Goal: Information Seeking & Learning: Learn about a topic

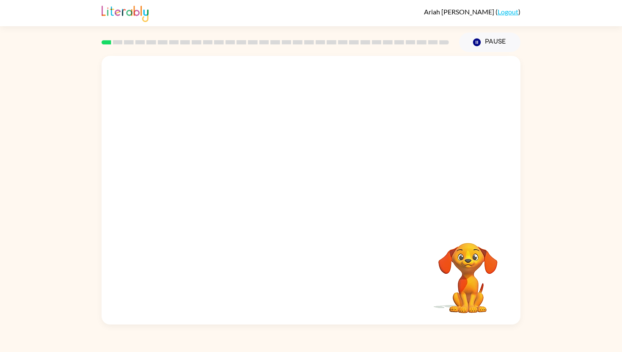
click at [189, 179] on video "Your browser must support playing .mp4 files to use Literably. Please try using…" at bounding box center [311, 140] width 419 height 169
drag, startPoint x: 189, startPoint y: 179, endPoint x: 258, endPoint y: 72, distance: 127.5
click at [255, 72] on video "Your browser must support playing .mp4 files to use Literably. Please try using…" at bounding box center [311, 140] width 419 height 169
click at [439, 86] on video "Your browser must support playing .mp4 files to use Literably. Please try using…" at bounding box center [311, 140] width 419 height 169
click at [312, 201] on icon "button" at bounding box center [311, 194] width 15 height 15
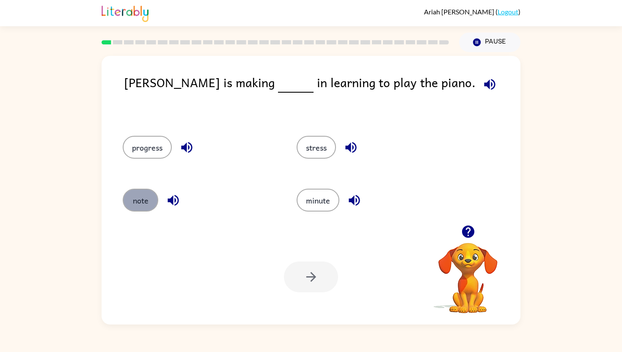
click at [141, 202] on button "note" at bounding box center [141, 200] width 36 height 23
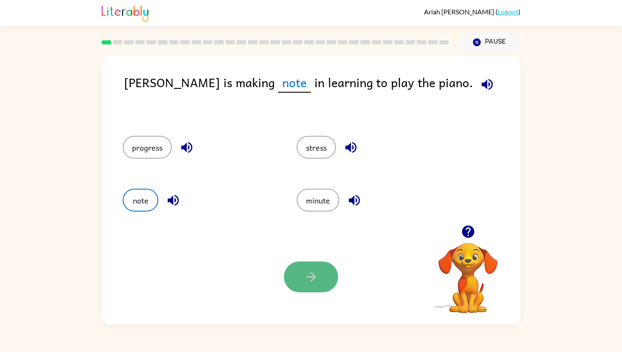
click at [314, 268] on button "button" at bounding box center [311, 276] width 54 height 31
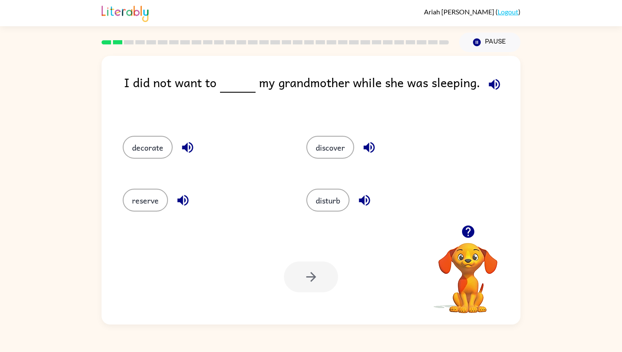
click at [327, 212] on div "disturb" at bounding box center [382, 199] width 184 height 53
click at [325, 200] on button "disturb" at bounding box center [327, 200] width 43 height 23
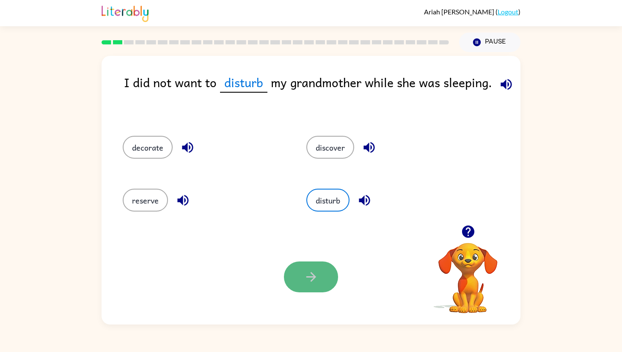
click at [305, 278] on icon "button" at bounding box center [311, 276] width 15 height 15
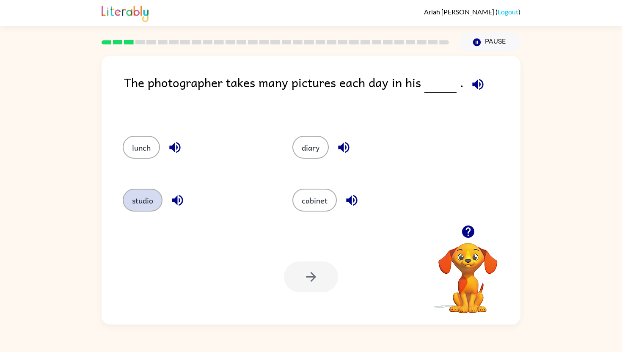
click at [147, 208] on button "studio" at bounding box center [143, 200] width 40 height 23
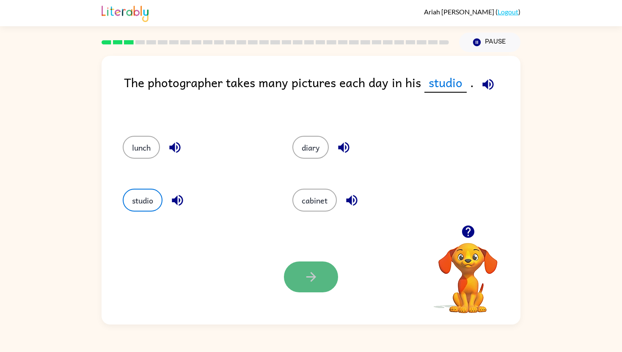
click at [309, 275] on icon "button" at bounding box center [311, 276] width 15 height 15
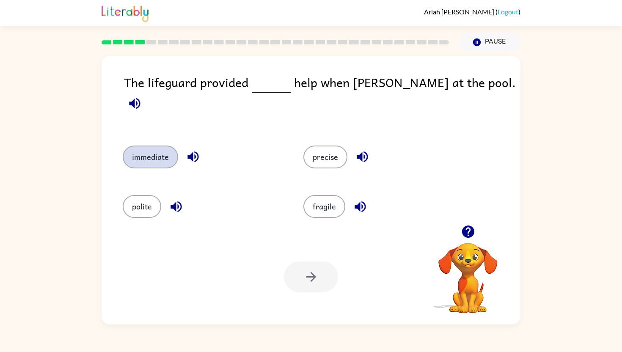
click at [151, 151] on button "immediate" at bounding box center [150, 156] width 55 height 23
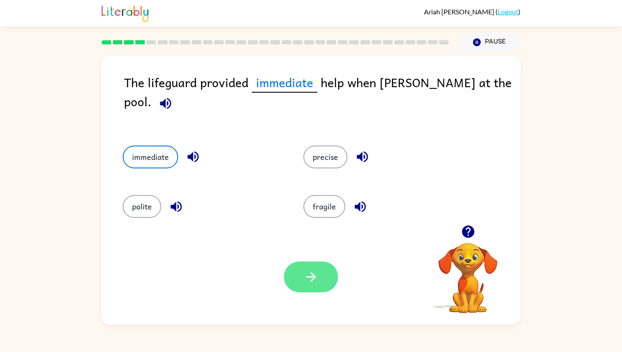
click at [311, 278] on icon "button" at bounding box center [311, 276] width 15 height 15
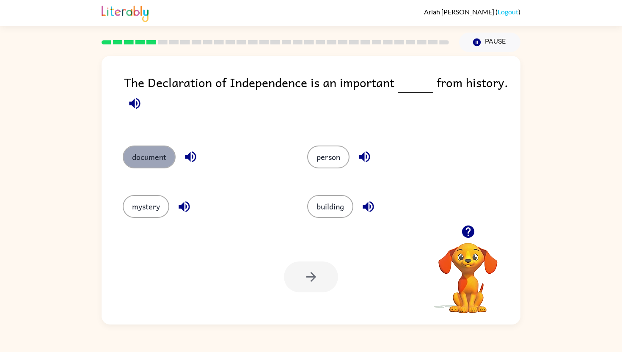
click at [159, 165] on button "document" at bounding box center [149, 156] width 53 height 23
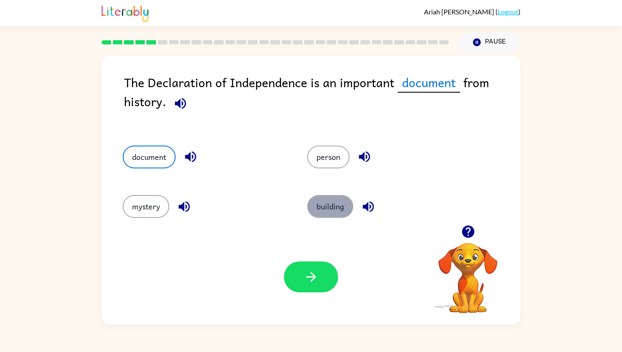
click at [326, 210] on button "building" at bounding box center [330, 206] width 46 height 23
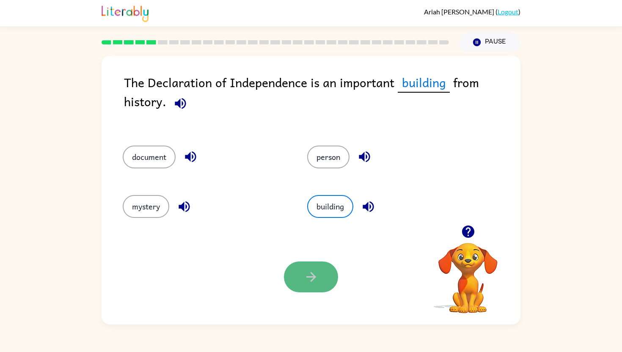
click at [315, 281] on icon "button" at bounding box center [311, 276] width 15 height 15
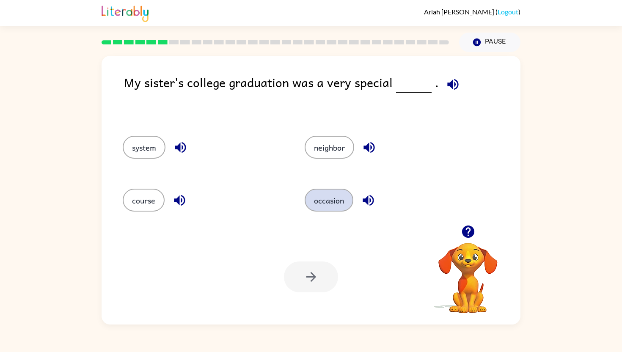
click at [327, 202] on button "occasion" at bounding box center [329, 200] width 49 height 23
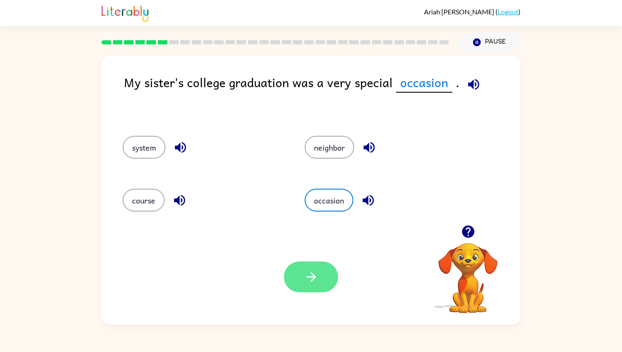
click at [310, 291] on button "button" at bounding box center [311, 276] width 54 height 31
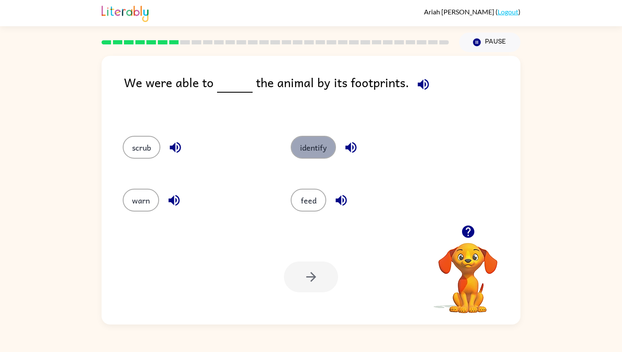
click at [321, 143] on button "identify" at bounding box center [313, 147] width 45 height 23
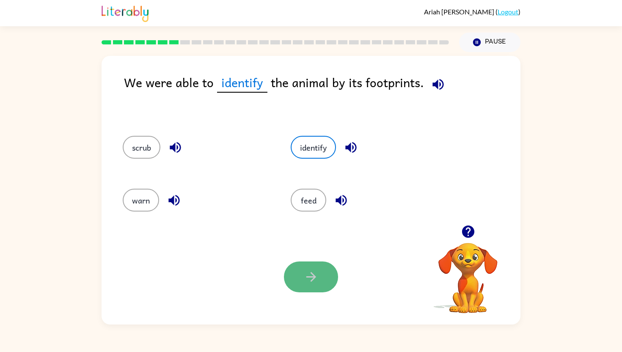
click at [293, 272] on button "button" at bounding box center [311, 276] width 54 height 31
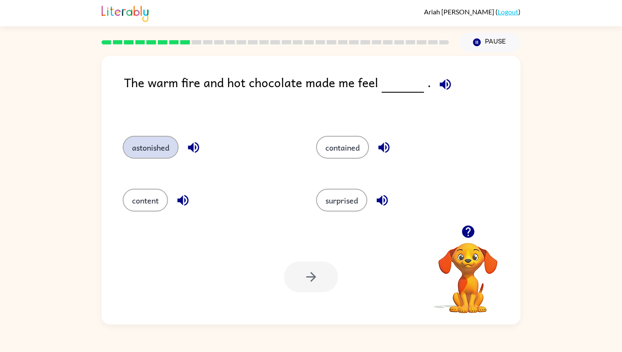
click at [162, 145] on button "astonished" at bounding box center [151, 147] width 56 height 23
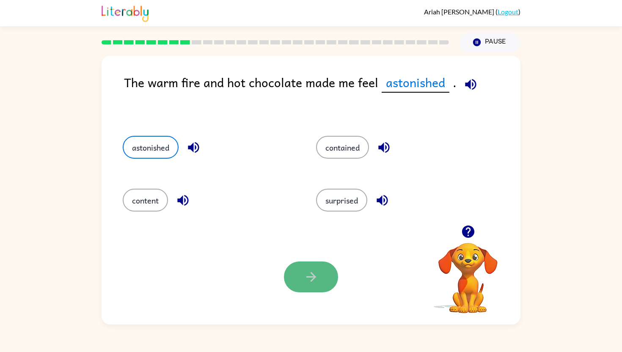
click at [310, 273] on icon "button" at bounding box center [311, 276] width 15 height 15
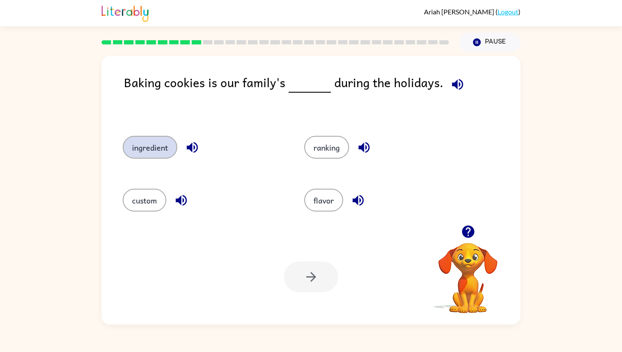
click at [129, 149] on button "ingredient" at bounding box center [150, 147] width 55 height 23
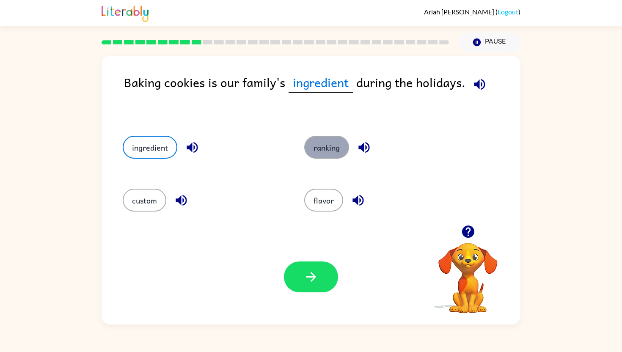
click at [325, 156] on button "ranking" at bounding box center [326, 147] width 45 height 23
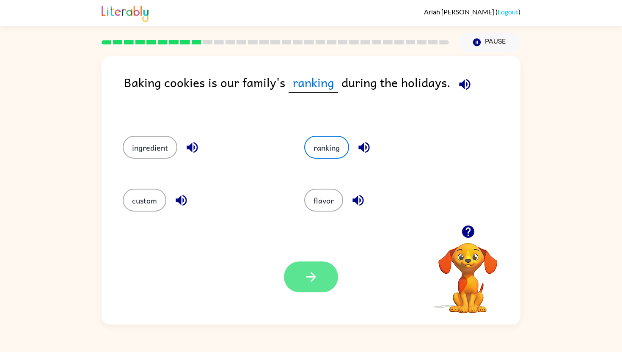
click at [306, 276] on icon "button" at bounding box center [311, 277] width 10 height 10
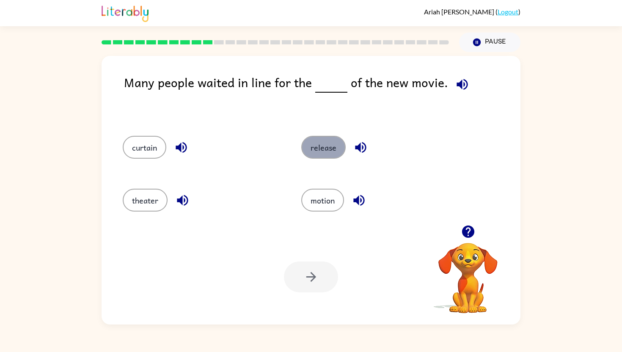
click at [318, 148] on button "release" at bounding box center [323, 147] width 44 height 23
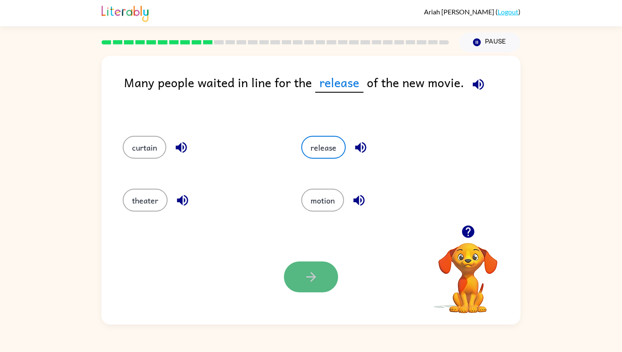
click at [315, 275] on icon "button" at bounding box center [311, 276] width 15 height 15
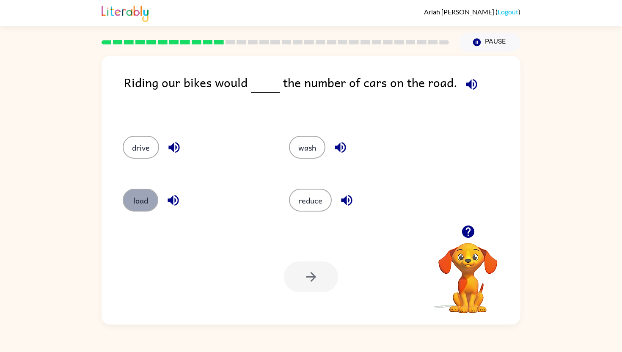
click at [141, 200] on button "load" at bounding box center [141, 200] width 36 height 23
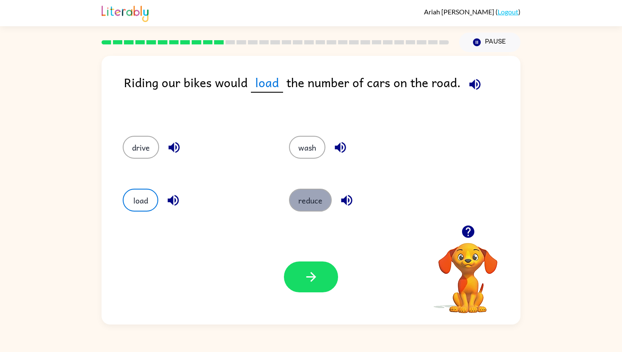
click at [308, 203] on button "reduce" at bounding box center [310, 200] width 43 height 23
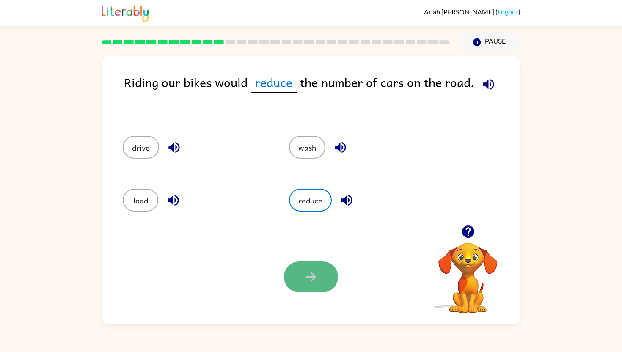
click at [312, 290] on button "button" at bounding box center [311, 276] width 54 height 31
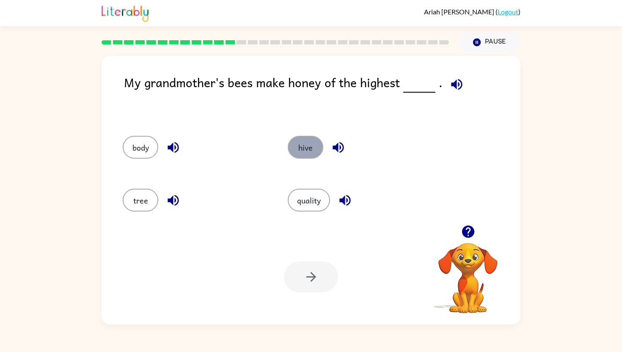
click at [299, 145] on button "hive" at bounding box center [306, 147] width 36 height 23
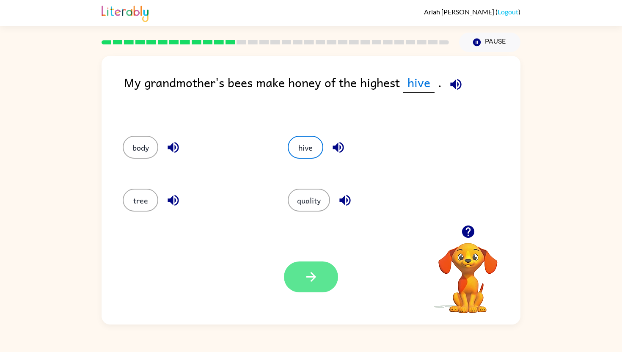
click at [315, 267] on button "button" at bounding box center [311, 276] width 54 height 31
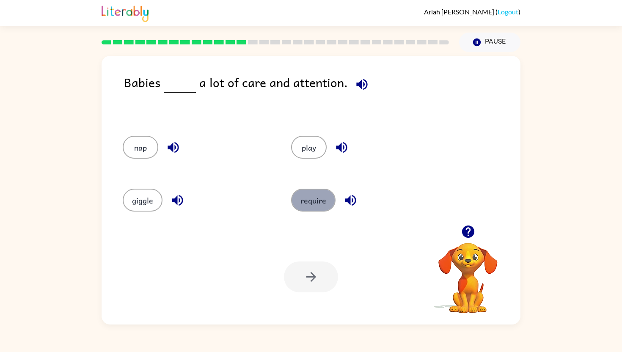
click at [317, 199] on button "require" at bounding box center [313, 200] width 44 height 23
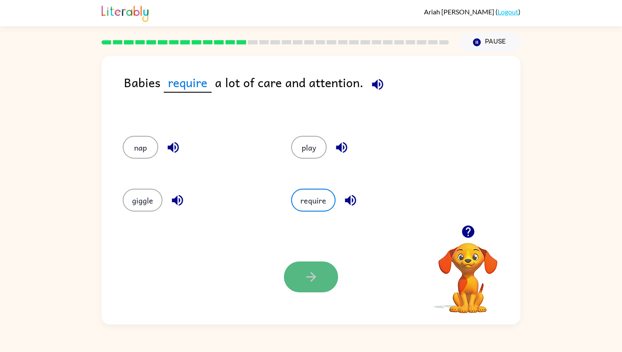
click at [303, 277] on button "button" at bounding box center [311, 276] width 54 height 31
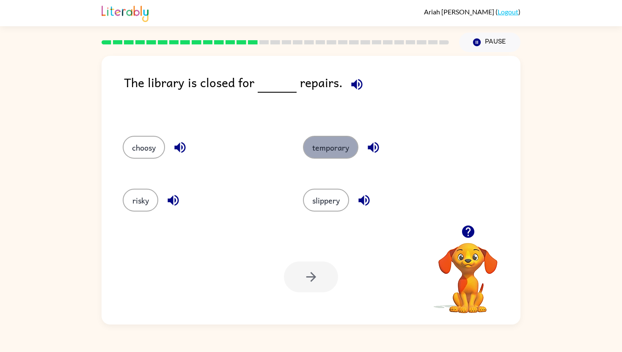
click at [323, 151] on button "temporary" at bounding box center [330, 147] width 55 height 23
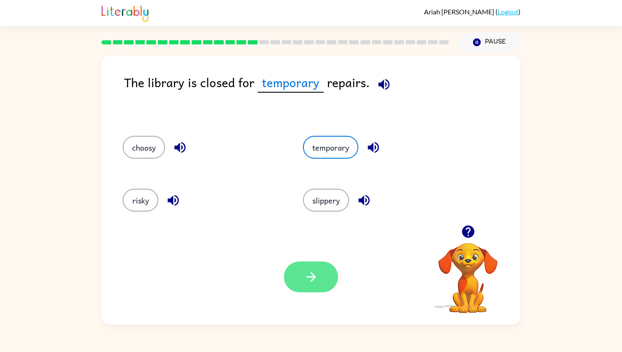
click at [309, 279] on icon "button" at bounding box center [311, 276] width 15 height 15
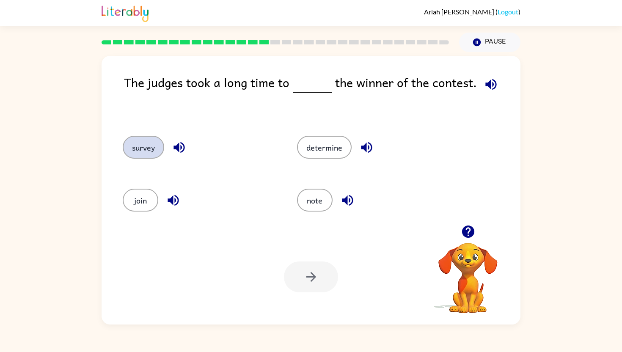
click at [159, 149] on button "survey" at bounding box center [143, 147] width 41 height 23
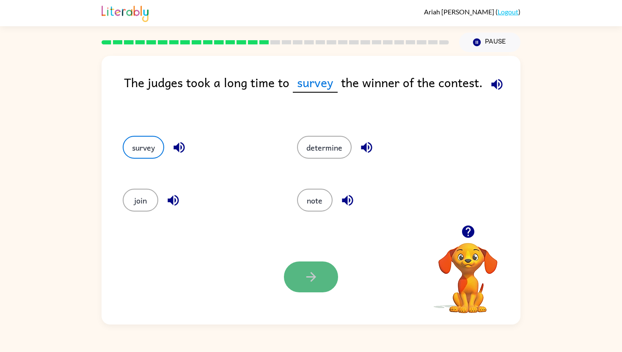
click at [308, 276] on icon "button" at bounding box center [311, 276] width 15 height 15
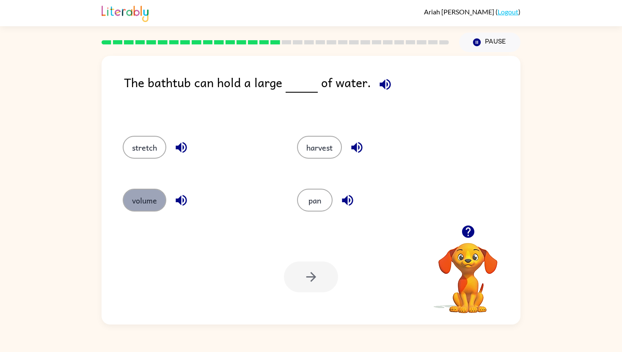
click at [152, 198] on button "volume" at bounding box center [145, 200] width 44 height 23
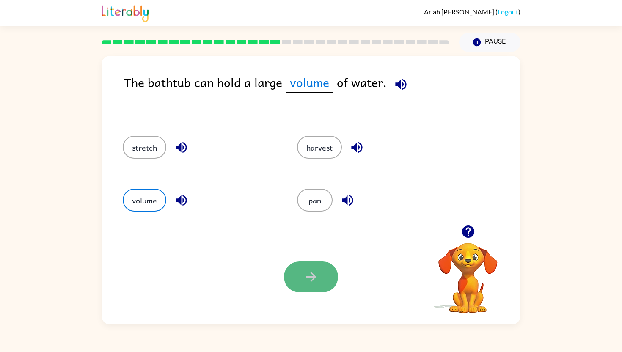
click at [307, 272] on icon "button" at bounding box center [311, 276] width 15 height 15
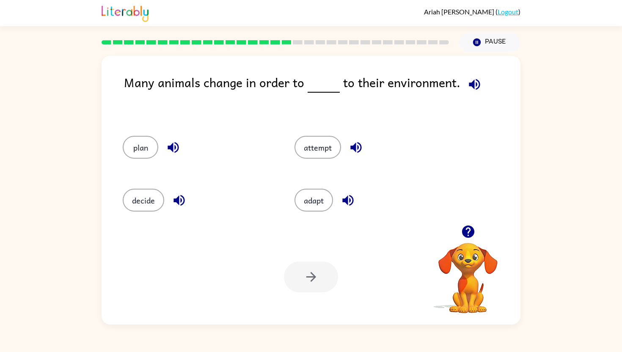
click at [329, 232] on div "Your browser must support playing .mp4 files to use Literably. Please try using…" at bounding box center [311, 276] width 419 height 95
drag, startPoint x: 327, startPoint y: 214, endPoint x: 321, endPoint y: 246, distance: 32.3
click at [321, 247] on div "Many animals change in order to to their environment. plan attempt decide adapt…" at bounding box center [311, 190] width 419 height 269
click at [321, 195] on button "adapt" at bounding box center [313, 200] width 38 height 23
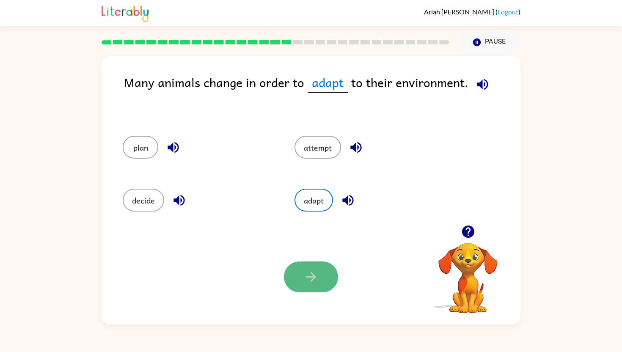
click at [319, 287] on button "button" at bounding box center [311, 276] width 54 height 31
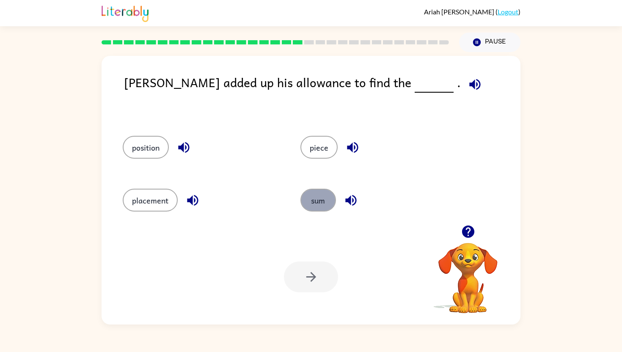
click at [313, 200] on button "sum" at bounding box center [318, 200] width 36 height 23
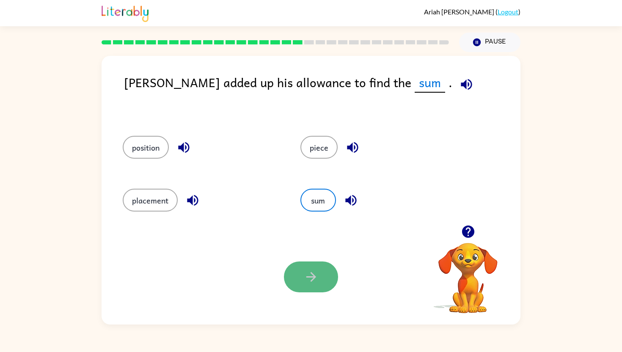
click at [304, 275] on icon "button" at bounding box center [311, 276] width 15 height 15
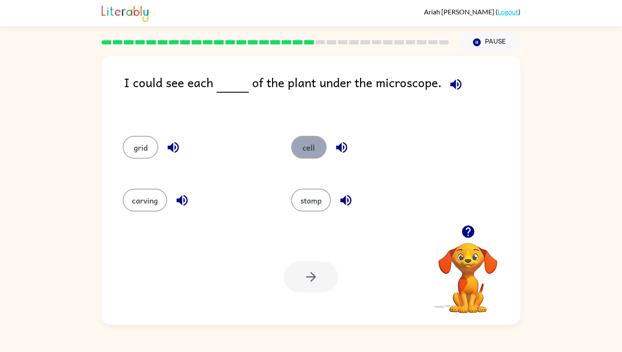
click at [302, 147] on button "cell" at bounding box center [309, 147] width 36 height 23
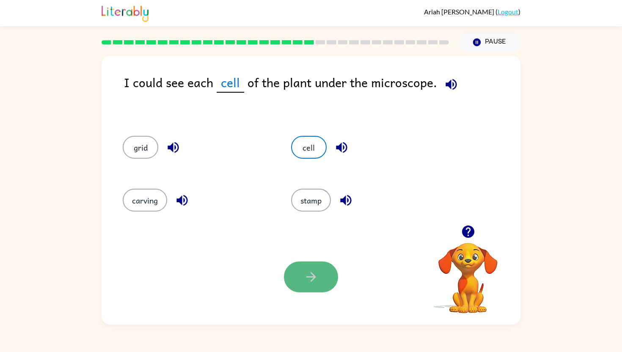
click at [314, 286] on button "button" at bounding box center [311, 276] width 54 height 31
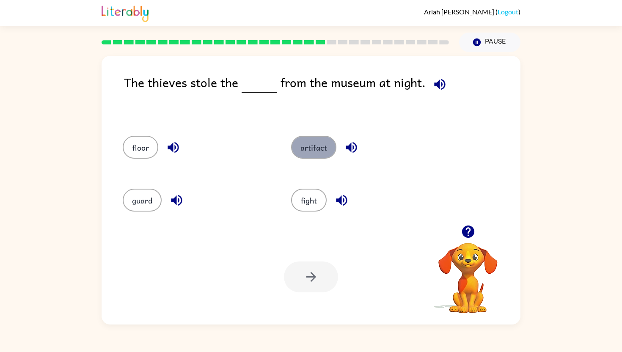
click at [302, 154] on button "artifact" at bounding box center [313, 147] width 45 height 23
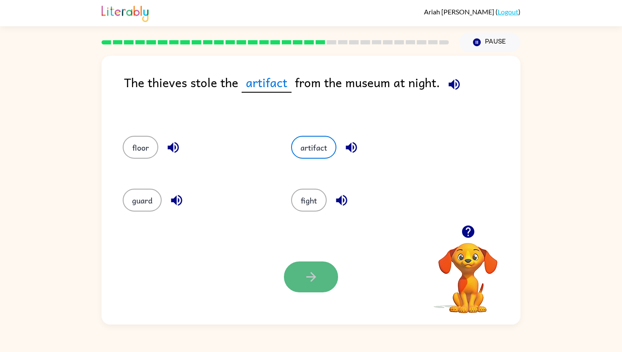
click at [310, 271] on icon "button" at bounding box center [311, 276] width 15 height 15
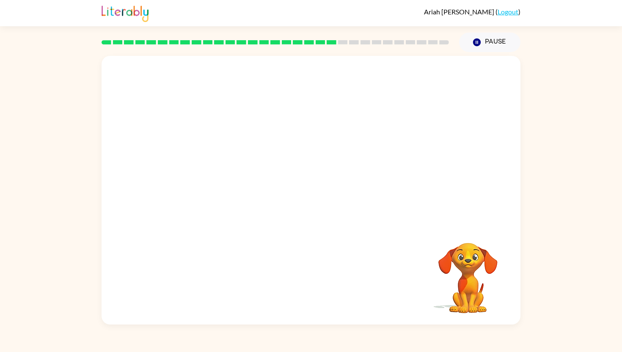
click at [220, 192] on video "Your browser must support playing .mp4 files to use Literably. Please try using…" at bounding box center [311, 140] width 419 height 169
click at [222, 187] on video "Your browser must support playing .mp4 files to use Literably. Please try using…" at bounding box center [311, 140] width 419 height 169
click at [219, 187] on video "Your browser must support playing .mp4 files to use Literably. Please try using…" at bounding box center [311, 140] width 419 height 169
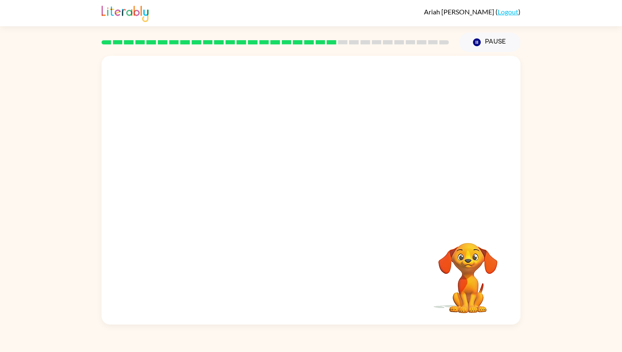
click at [219, 187] on video "Your browser must support playing .mp4 files to use Literably. Please try using…" at bounding box center [311, 140] width 419 height 169
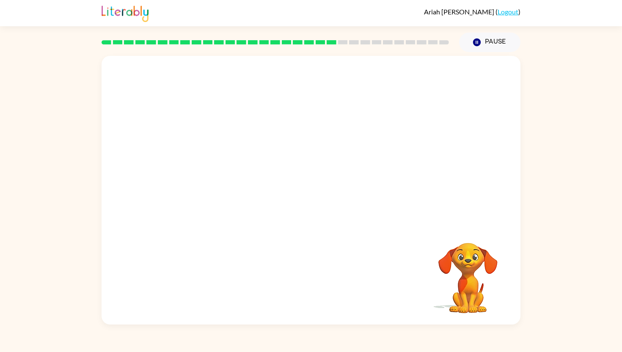
click at [219, 185] on video "Your browser must support playing .mp4 files to use Literably. Please try using…" at bounding box center [311, 140] width 419 height 169
click at [310, 194] on div at bounding box center [311, 194] width 54 height 31
click at [310, 194] on icon "button" at bounding box center [311, 194] width 10 height 10
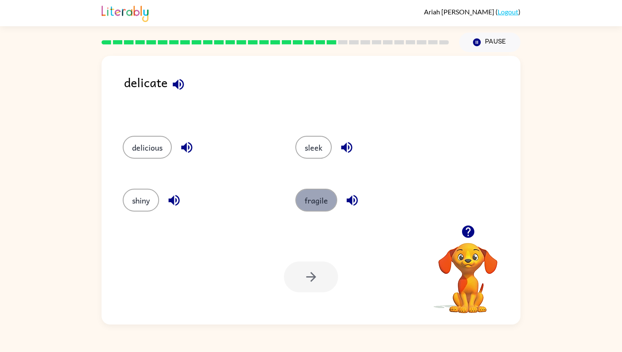
click at [307, 209] on button "fragile" at bounding box center [316, 200] width 42 height 23
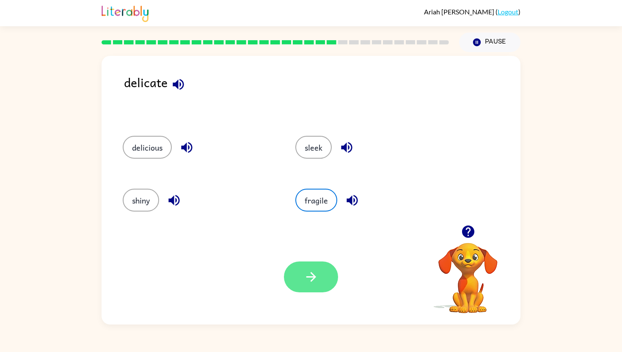
click at [294, 263] on button "button" at bounding box center [311, 276] width 54 height 31
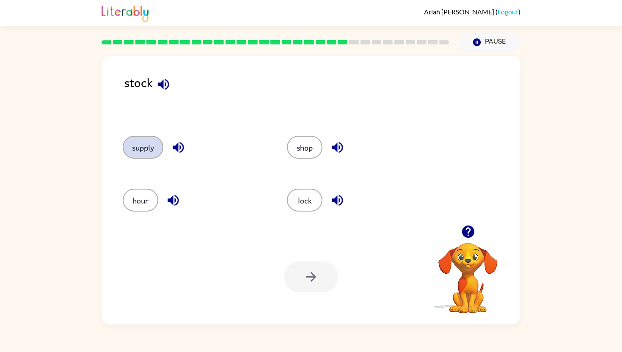
click at [155, 154] on button "supply" at bounding box center [143, 147] width 41 height 23
click at [311, 271] on icon "button" at bounding box center [311, 276] width 15 height 15
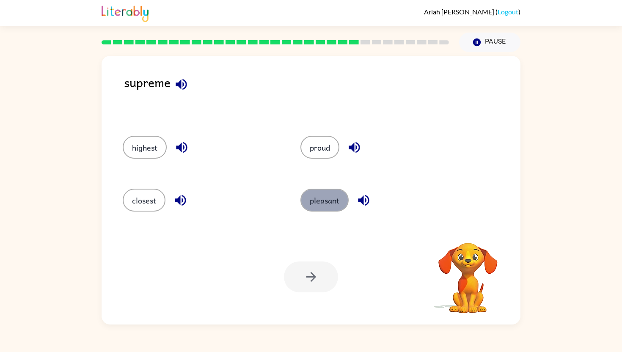
click at [315, 199] on button "pleasant" at bounding box center [324, 200] width 48 height 23
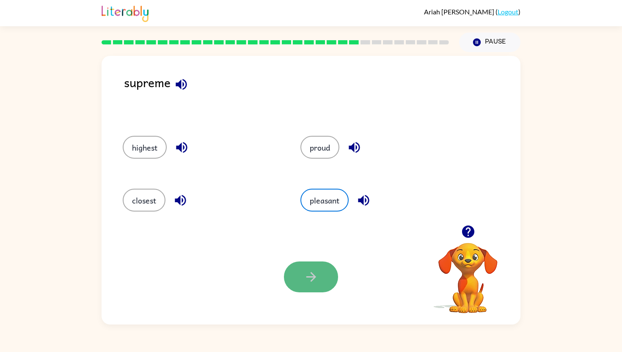
click at [302, 265] on button "button" at bounding box center [311, 276] width 54 height 31
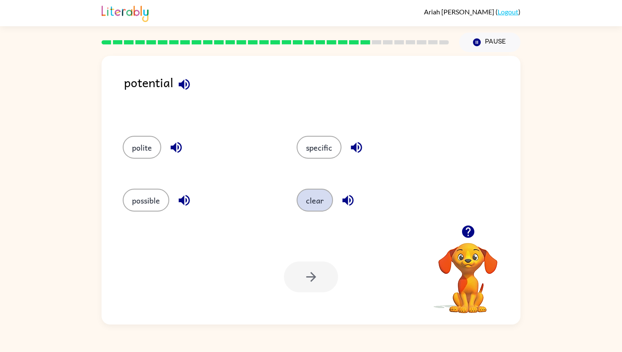
click at [312, 197] on button "clear" at bounding box center [314, 200] width 36 height 23
click at [318, 285] on button "button" at bounding box center [311, 276] width 54 height 31
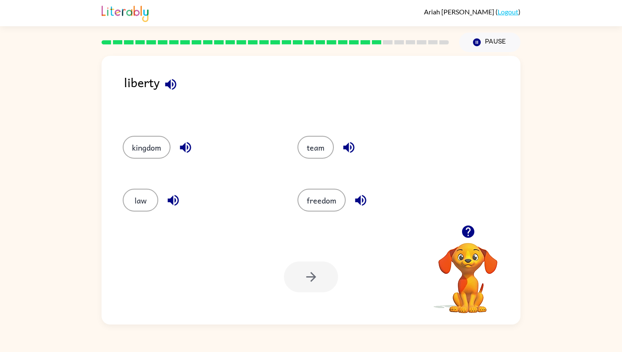
click at [303, 228] on div "liberty kingdom team law freedom Your browser must support playing .mp4 files t…" at bounding box center [311, 190] width 419 height 269
click at [305, 205] on button "freedom" at bounding box center [321, 200] width 48 height 23
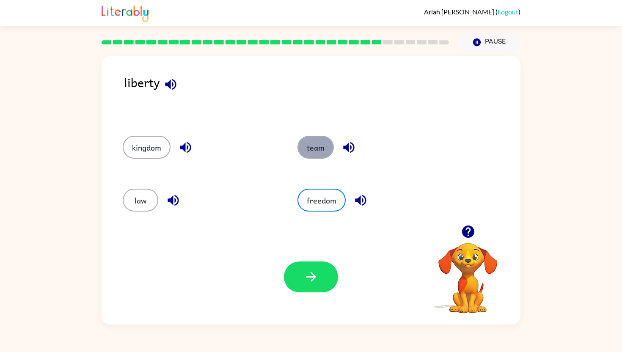
click at [313, 138] on button "team" at bounding box center [315, 147] width 36 height 23
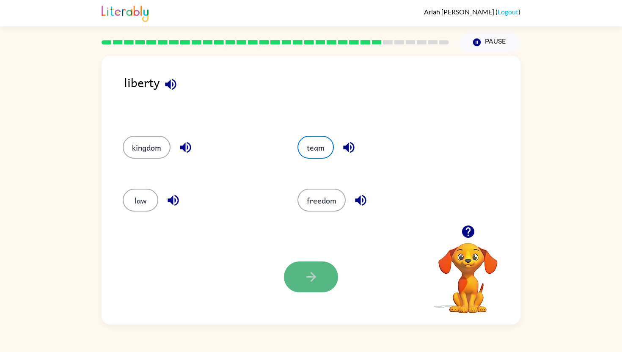
click at [298, 287] on button "button" at bounding box center [311, 276] width 54 height 31
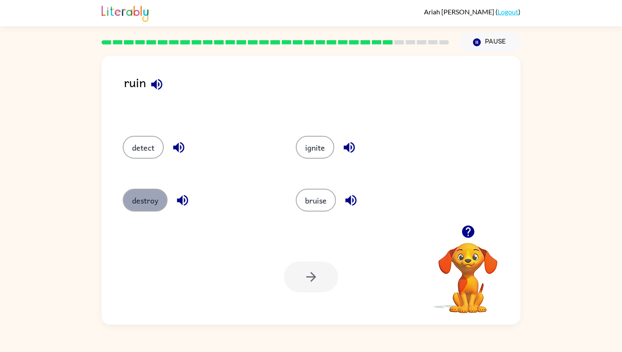
click at [136, 201] on button "destroy" at bounding box center [145, 200] width 45 height 23
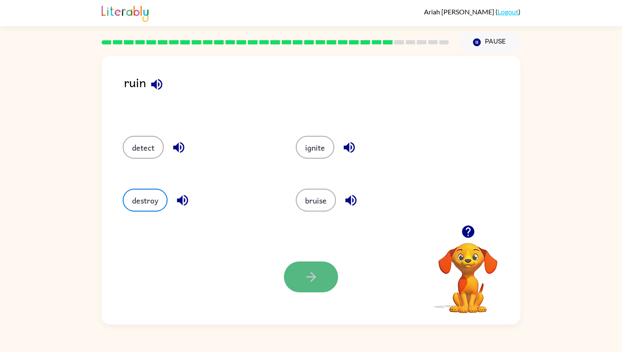
click at [316, 283] on icon "button" at bounding box center [311, 276] width 15 height 15
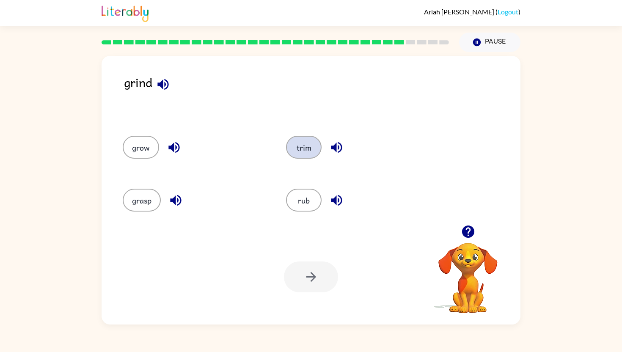
click at [303, 145] on button "trim" at bounding box center [304, 147] width 36 height 23
click at [310, 278] on icon "button" at bounding box center [311, 276] width 15 height 15
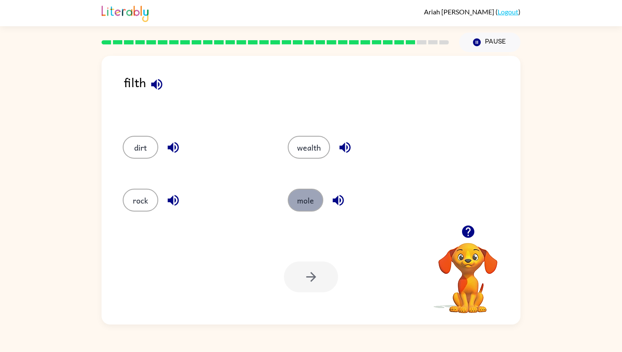
click at [302, 200] on button "mole" at bounding box center [306, 200] width 36 height 23
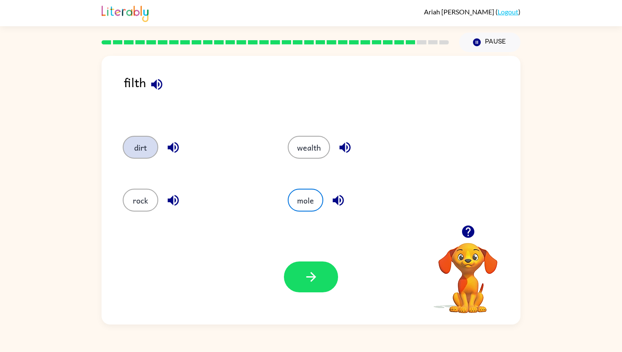
click at [133, 151] on button "dirt" at bounding box center [141, 147] width 36 height 23
click at [302, 271] on button "button" at bounding box center [311, 276] width 54 height 31
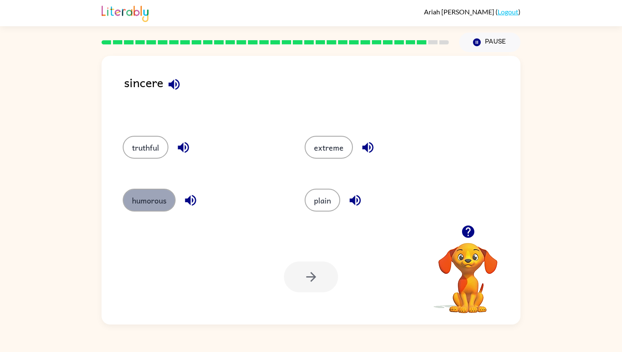
click at [140, 193] on button "humorous" at bounding box center [149, 200] width 53 height 23
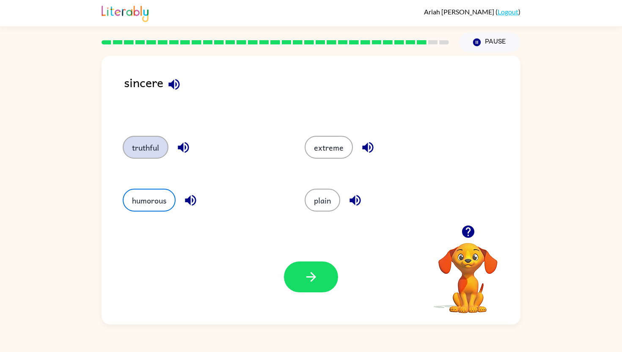
click at [142, 152] on button "truthful" at bounding box center [146, 147] width 46 height 23
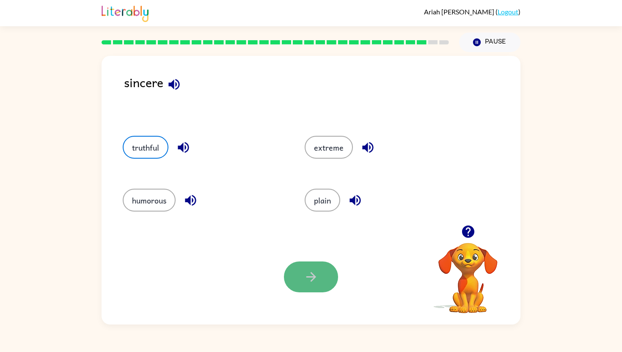
click at [313, 278] on icon "button" at bounding box center [311, 276] width 15 height 15
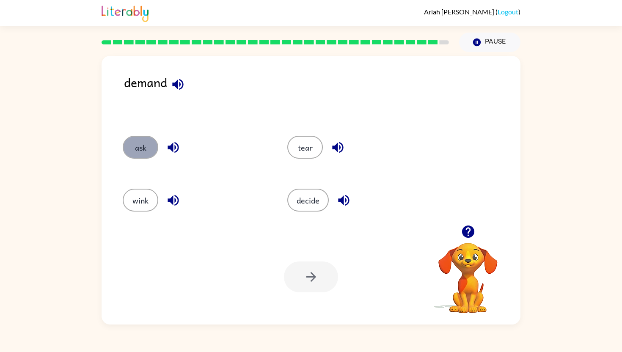
click at [147, 154] on button "ask" at bounding box center [141, 147] width 36 height 23
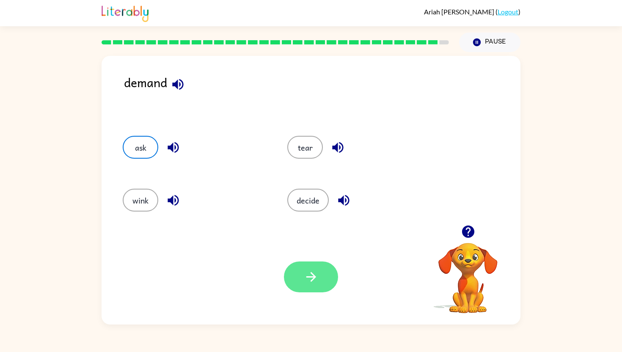
click at [316, 280] on icon "button" at bounding box center [311, 276] width 15 height 15
